Goal: Navigation & Orientation: Find specific page/section

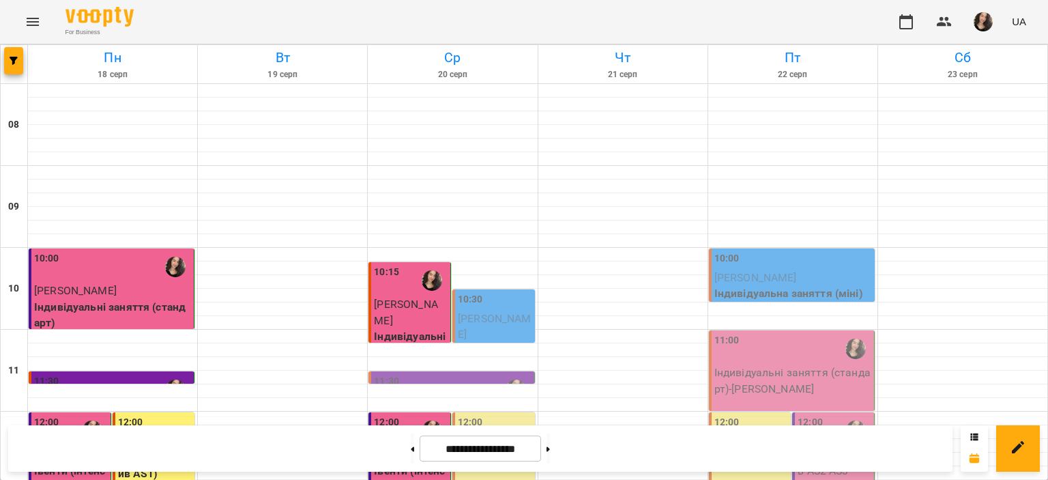
scroll to position [109, 0]
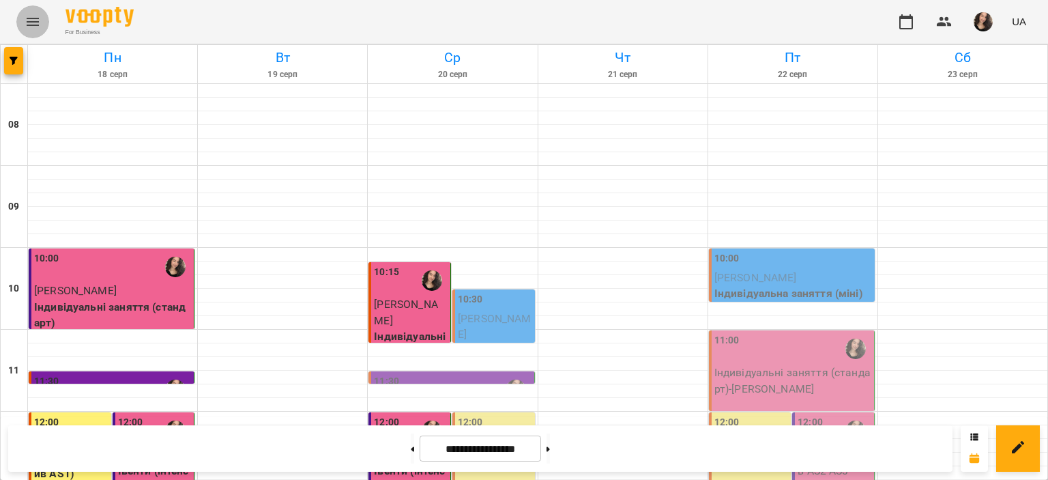
click at [29, 25] on icon "Menu" at bounding box center [33, 22] width 12 height 8
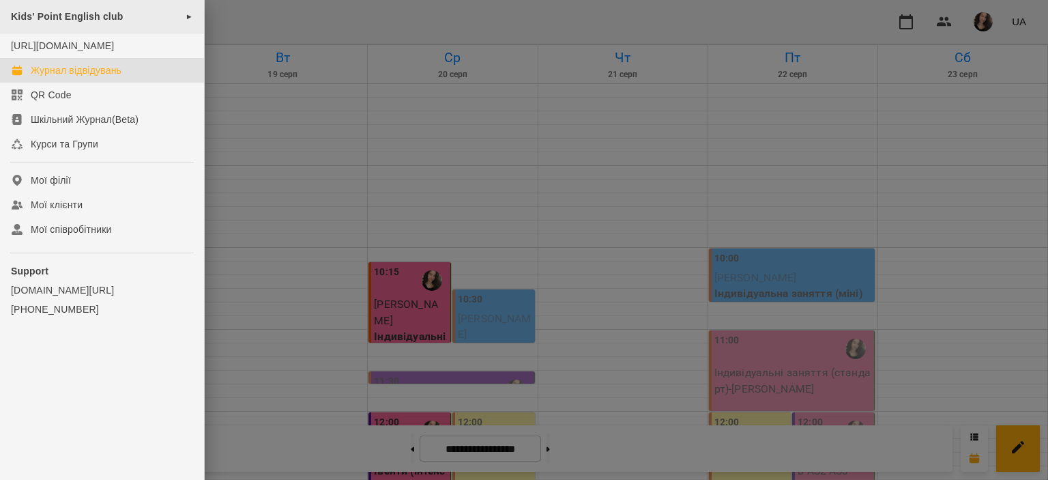
click at [63, 23] on div "Kids' Point English club ►" at bounding box center [102, 16] width 204 height 33
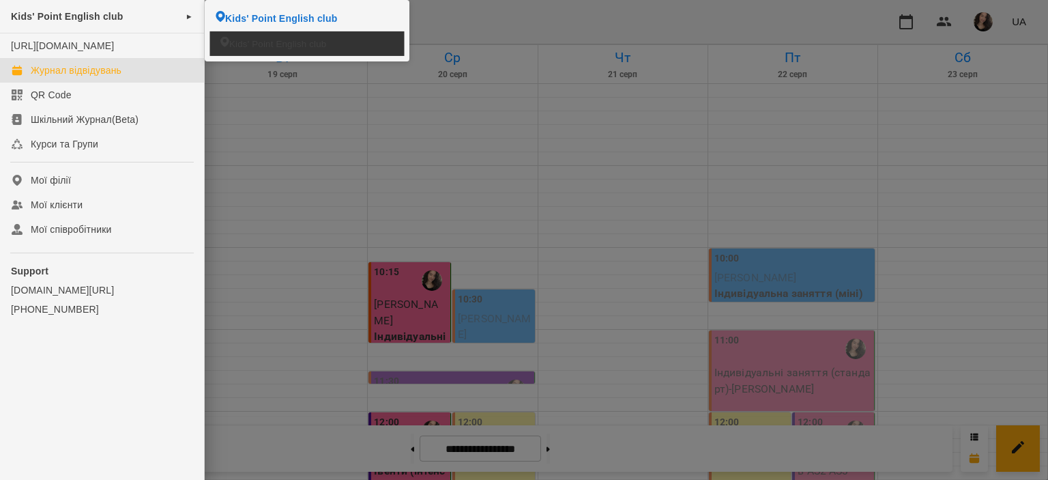
click at [335, 48] on li "Kids' Point English club" at bounding box center [307, 43] width 194 height 24
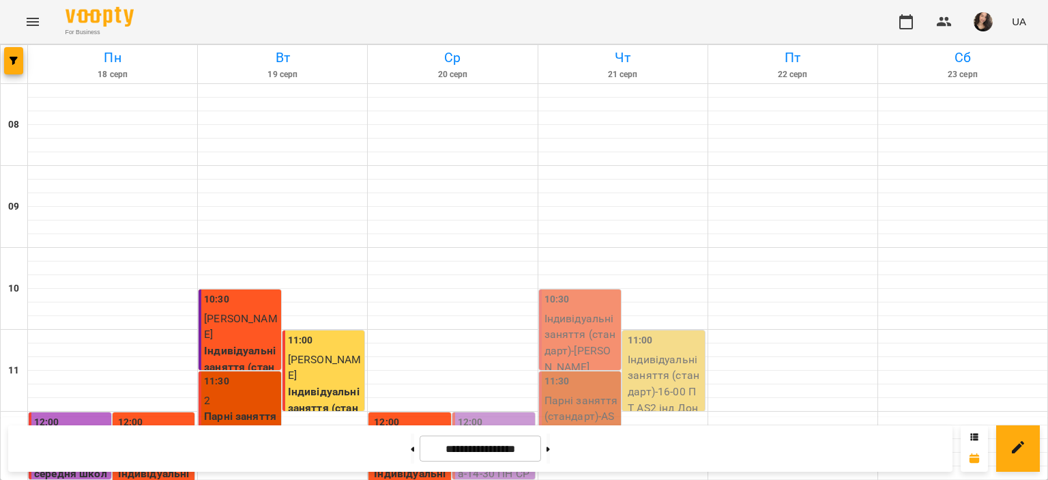
scroll to position [310, 0]
